Goal: Browse casually

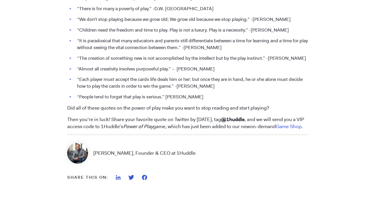
scroll to position [729, 0]
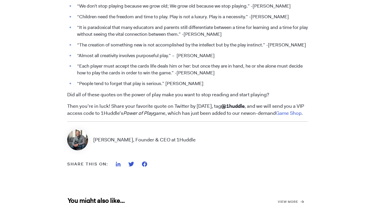
scroll to position [760, 0]
